Goal: Check status: Check status

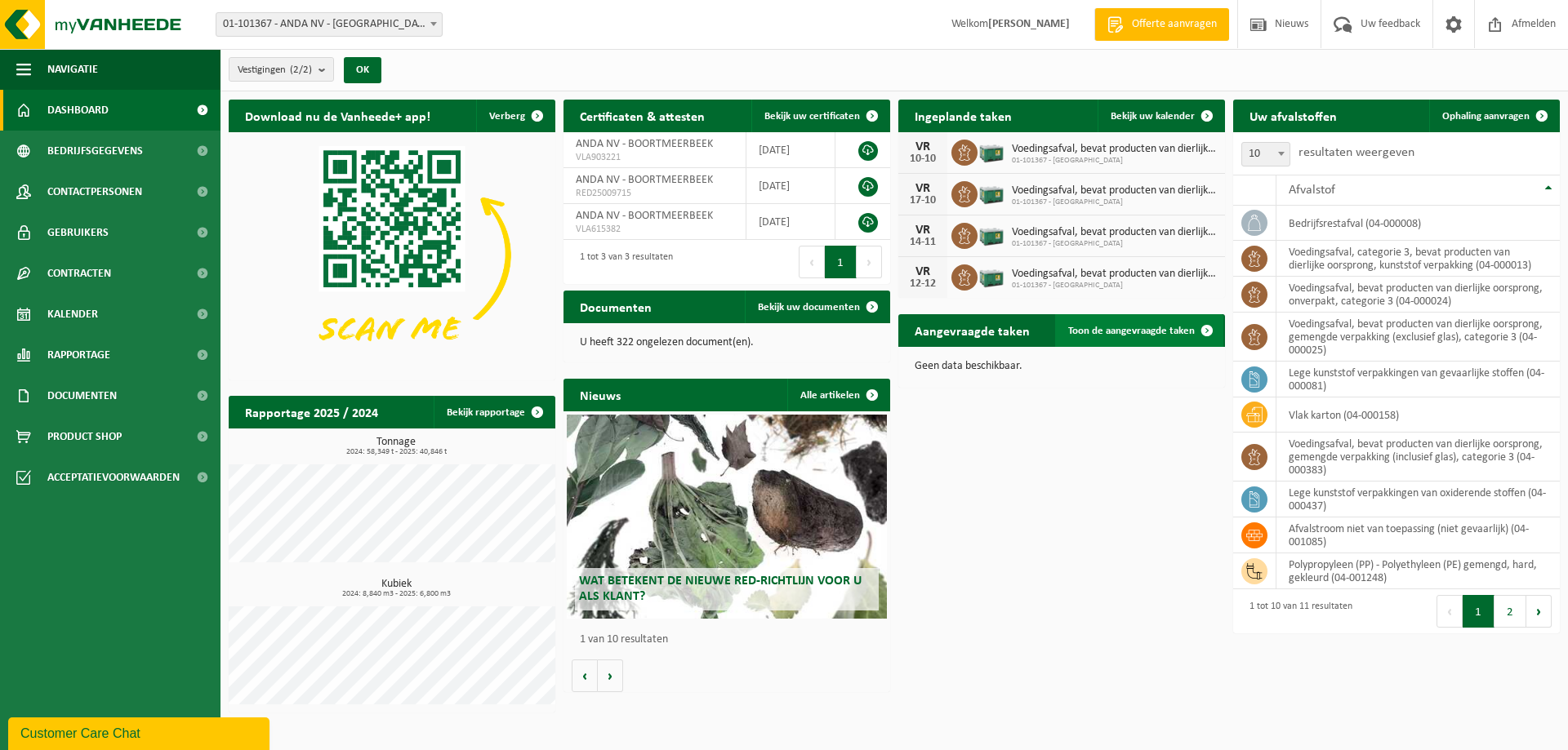
click at [1114, 329] on span "Toon de aangevraagde taken" at bounding box center [1131, 330] width 127 height 11
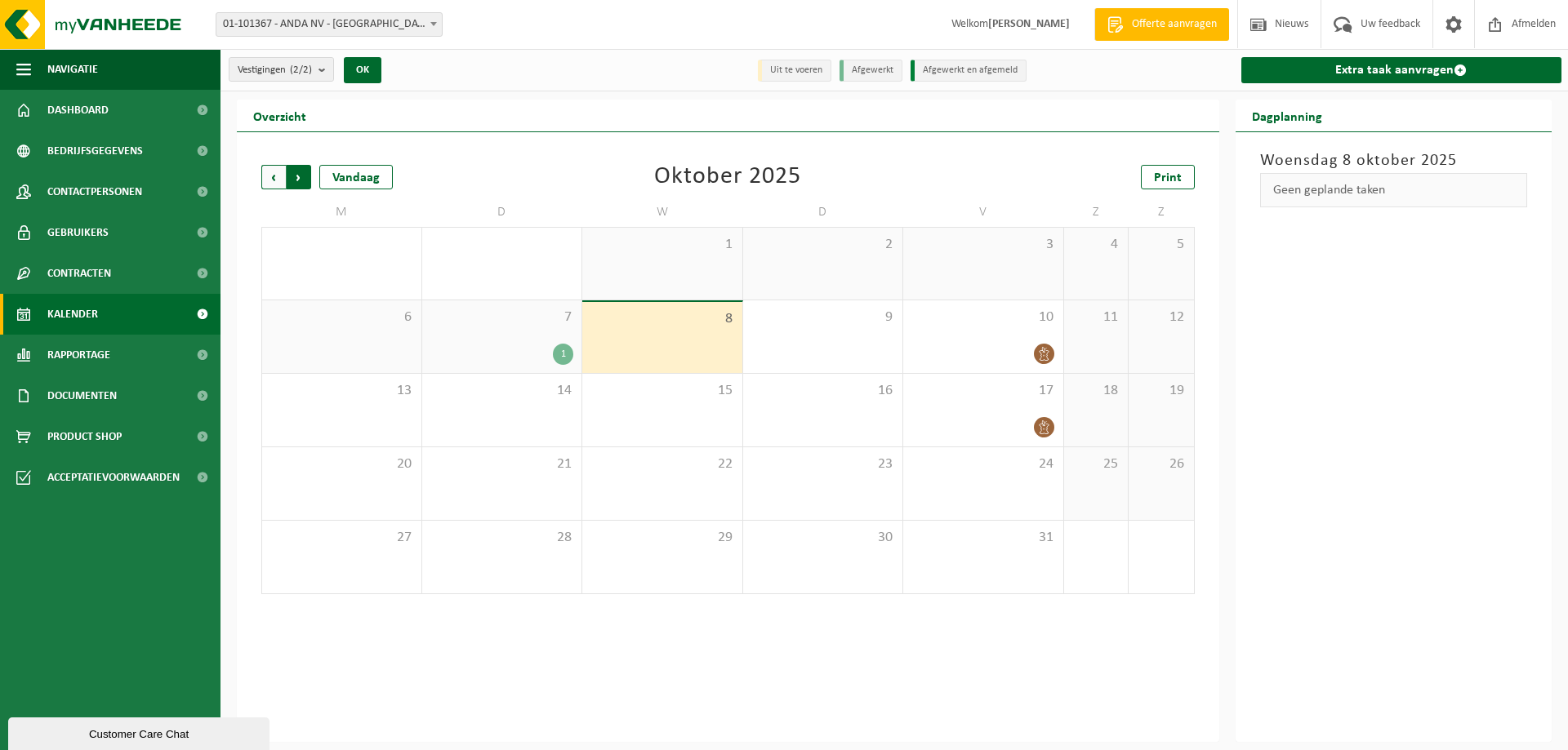
click at [270, 182] on span "Vorige" at bounding box center [273, 177] width 25 height 25
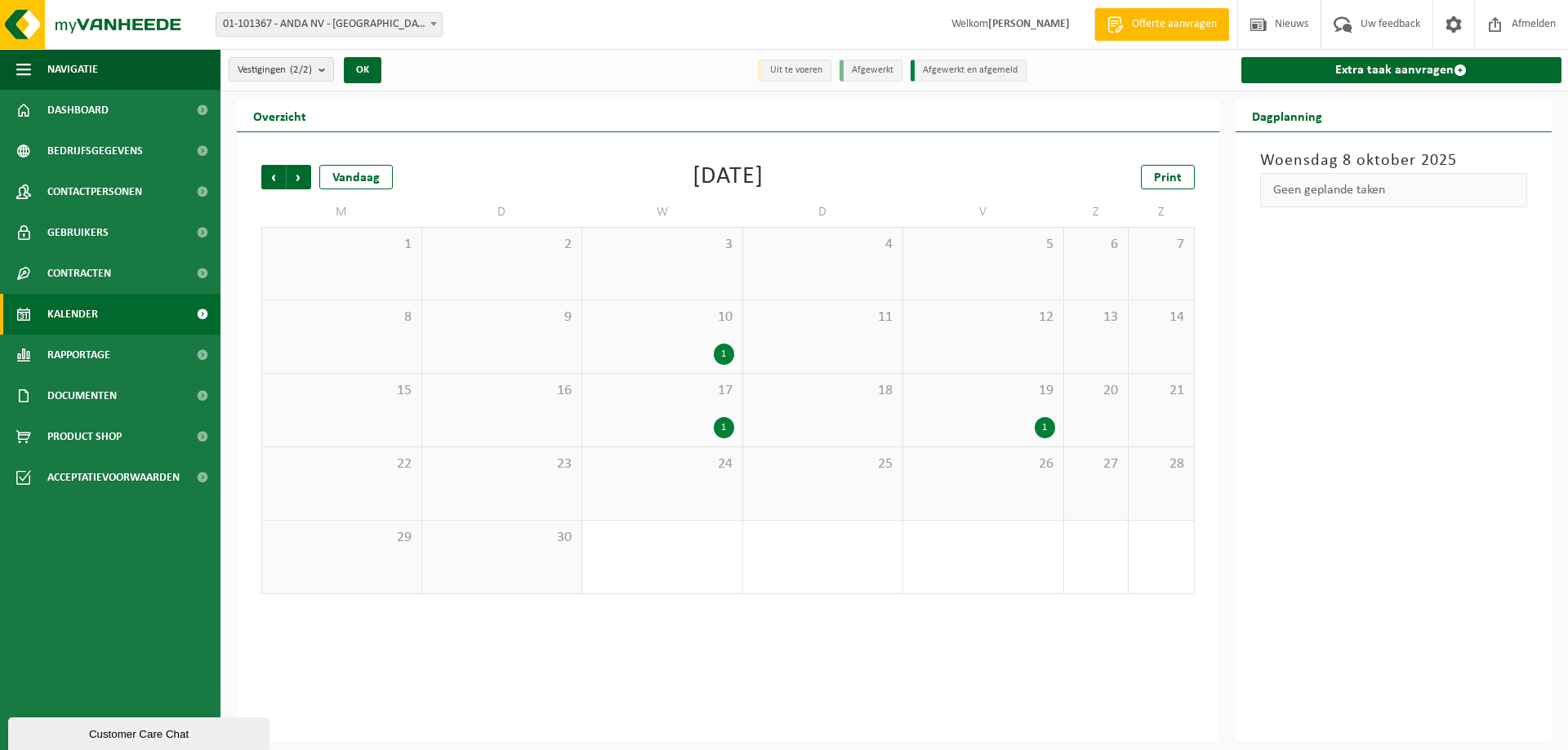
click at [718, 356] on div "1" at bounding box center [723, 354] width 20 height 21
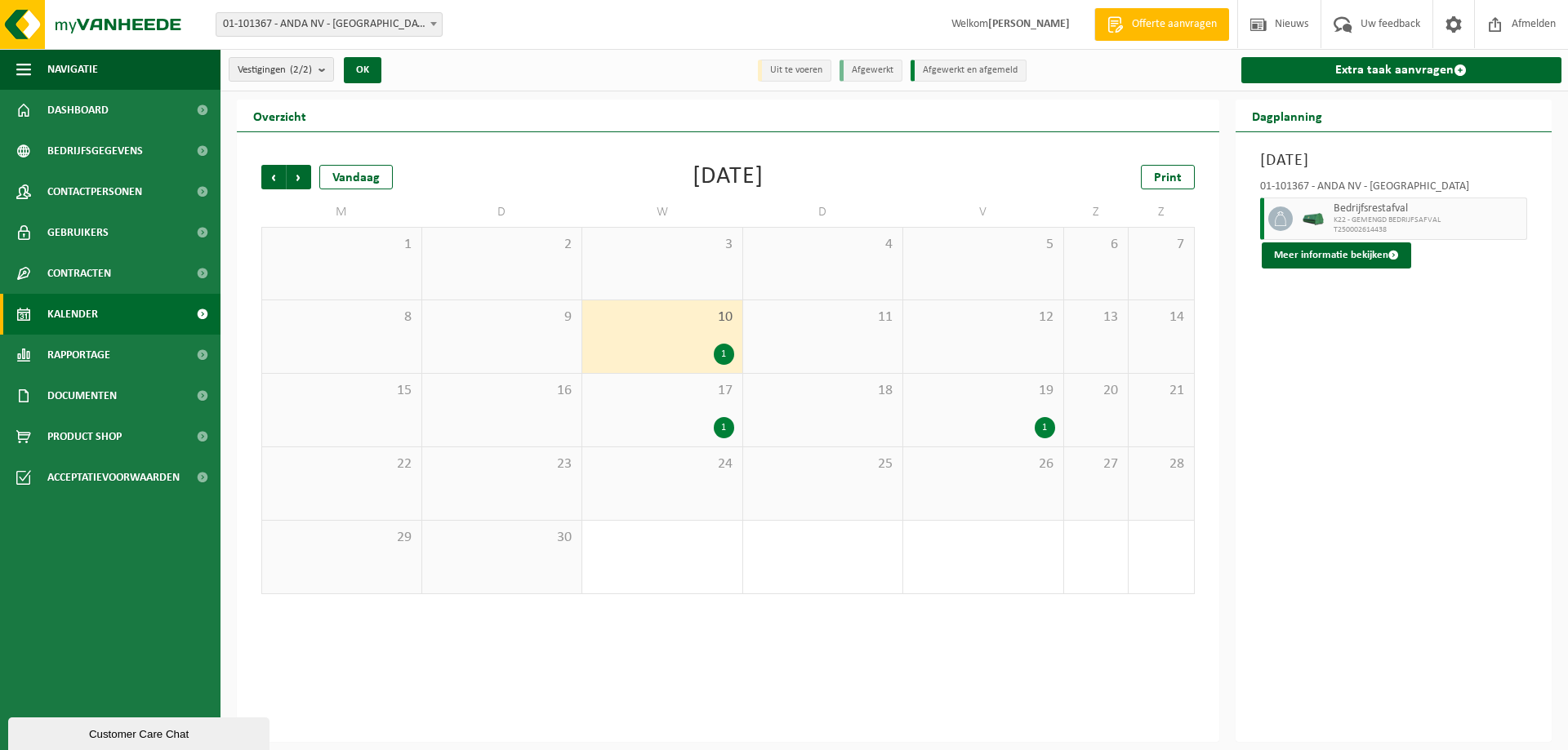
click at [725, 429] on div "1" at bounding box center [723, 428] width 20 height 21
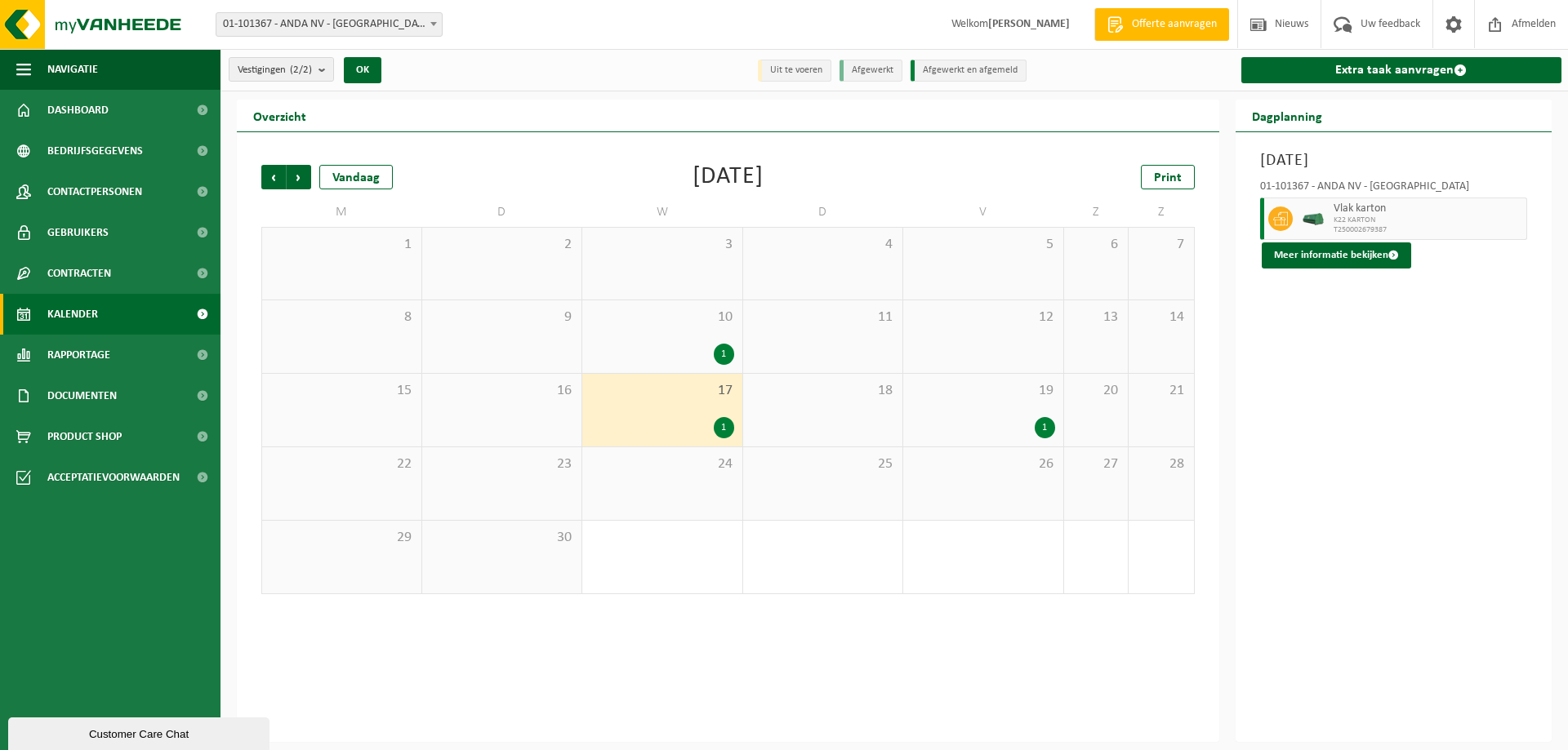
click at [1035, 430] on div "1" at bounding box center [1045, 428] width 20 height 21
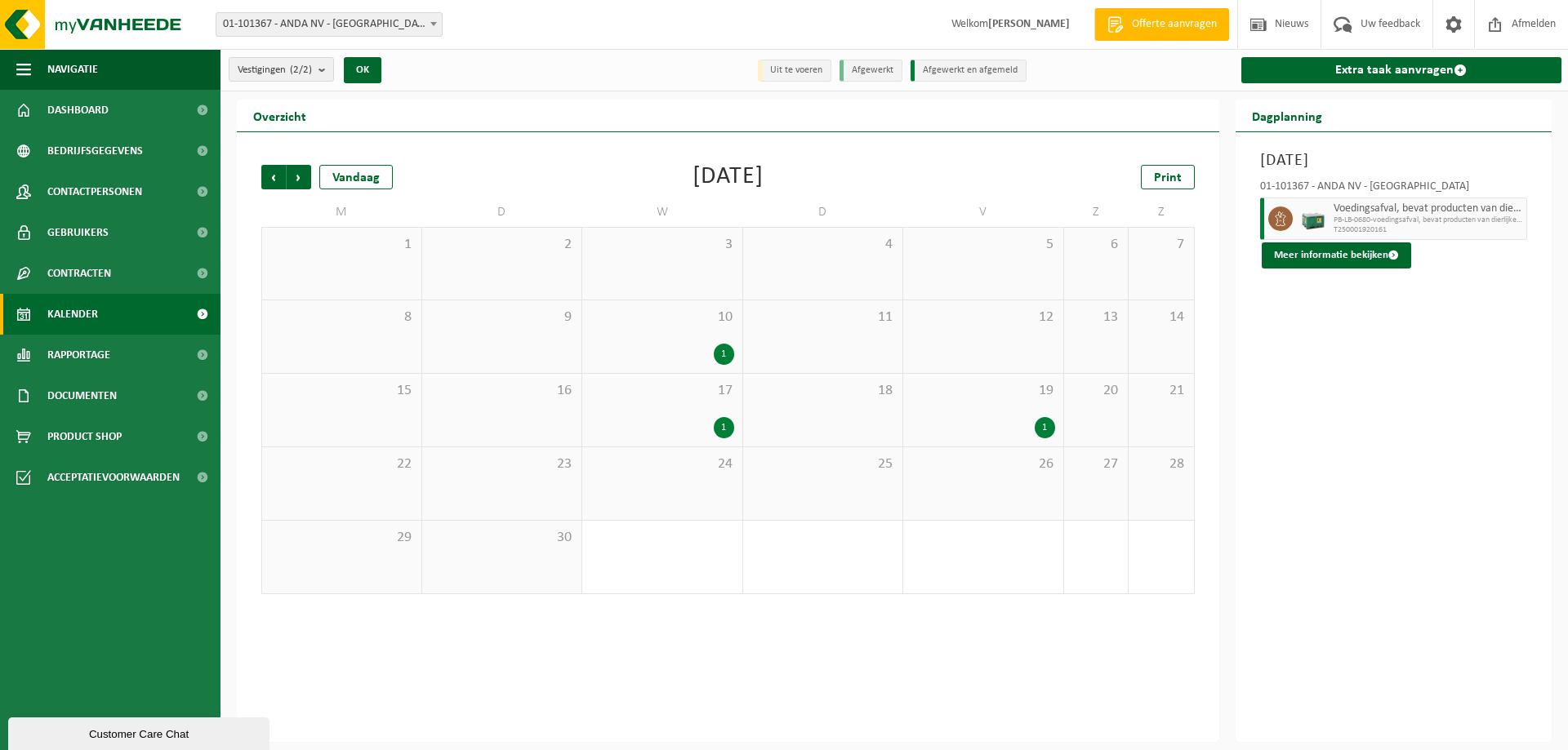
click at [939, 619] on div "Vorige Volgende Vandaag [DATE] Print M D W D V Z Z 1 2 3 4 5 6 7 8 9 10 1 11 12…" at bounding box center [727, 438] width 982 height 610
